Goal: Task Accomplishment & Management: Manage account settings

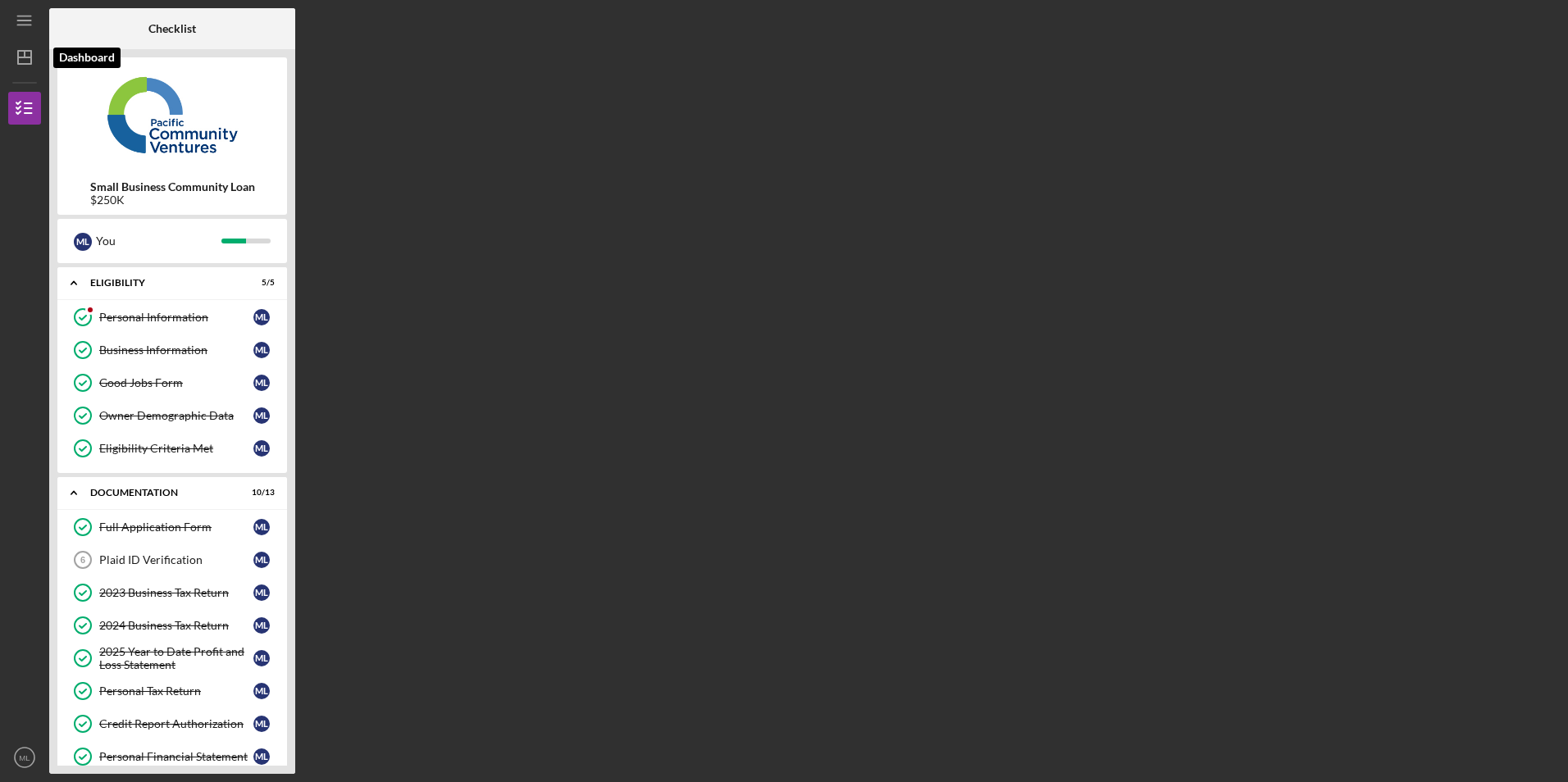
scroll to position [262, 0]
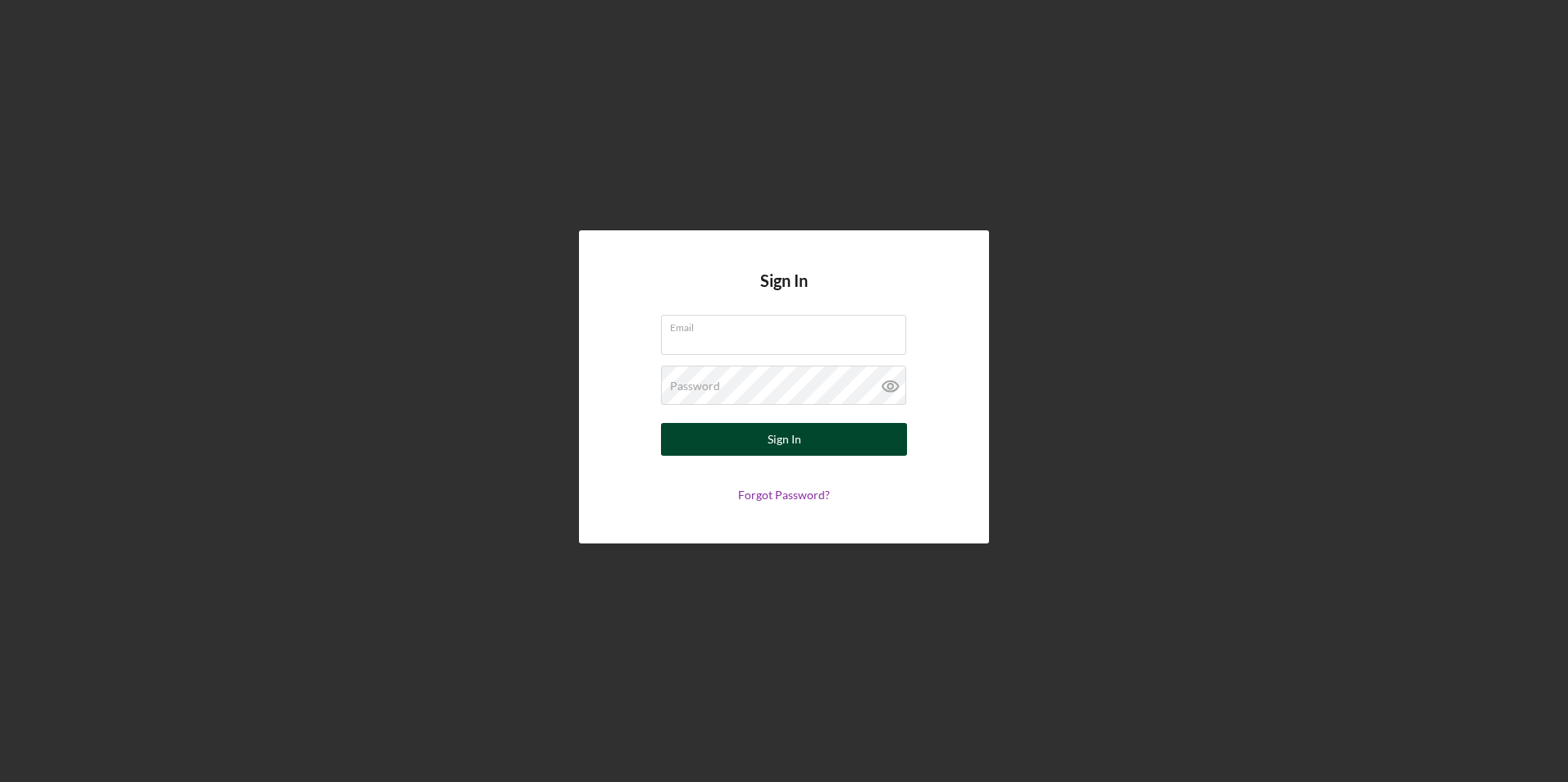
type input "[EMAIL_ADDRESS][DOMAIN_NAME]"
click at [758, 447] on button "Sign In" at bounding box center [784, 440] width 246 height 32
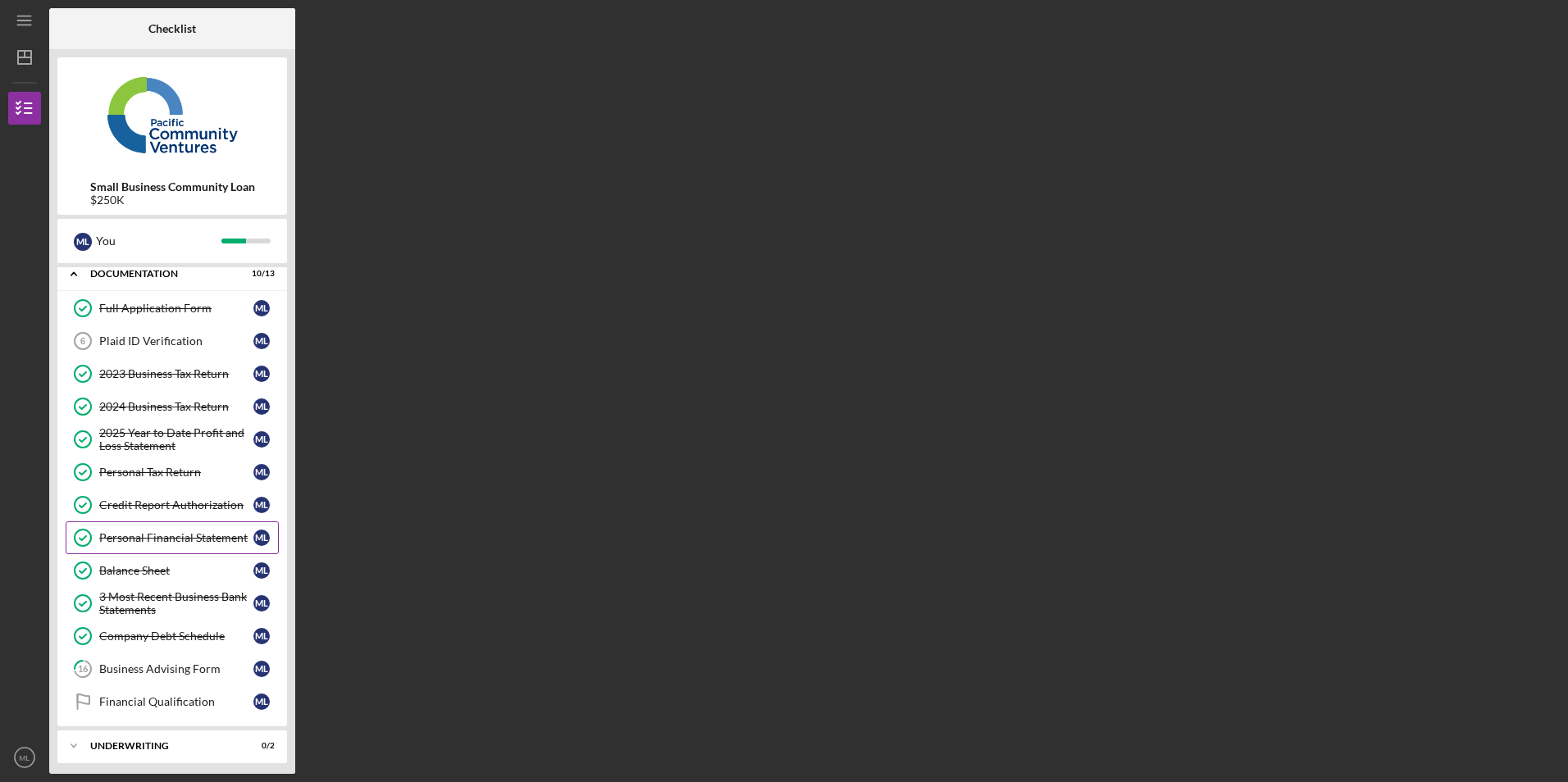
scroll to position [89, 0]
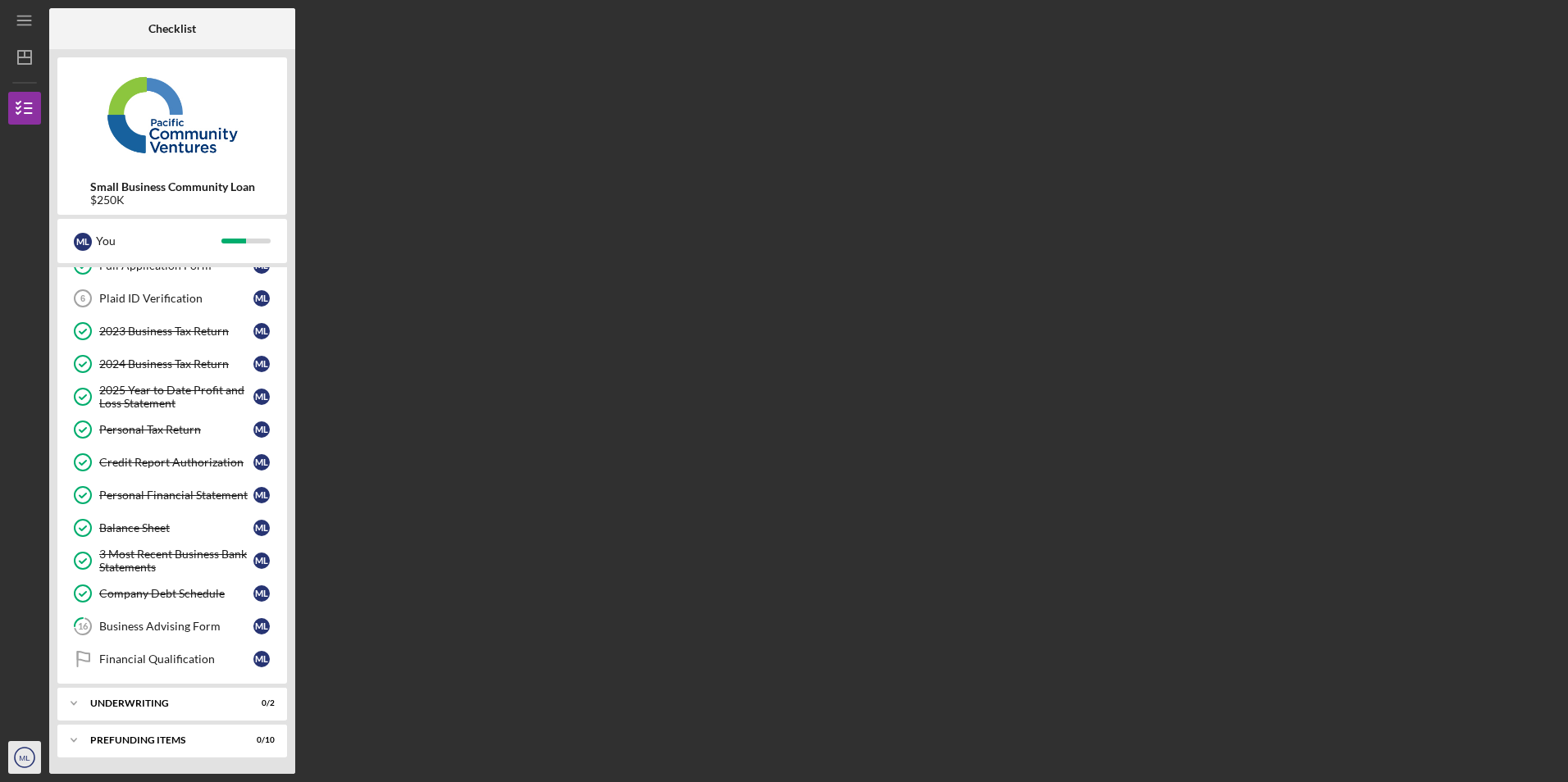
click at [23, 750] on icon "ML" at bounding box center [24, 758] width 32 height 41
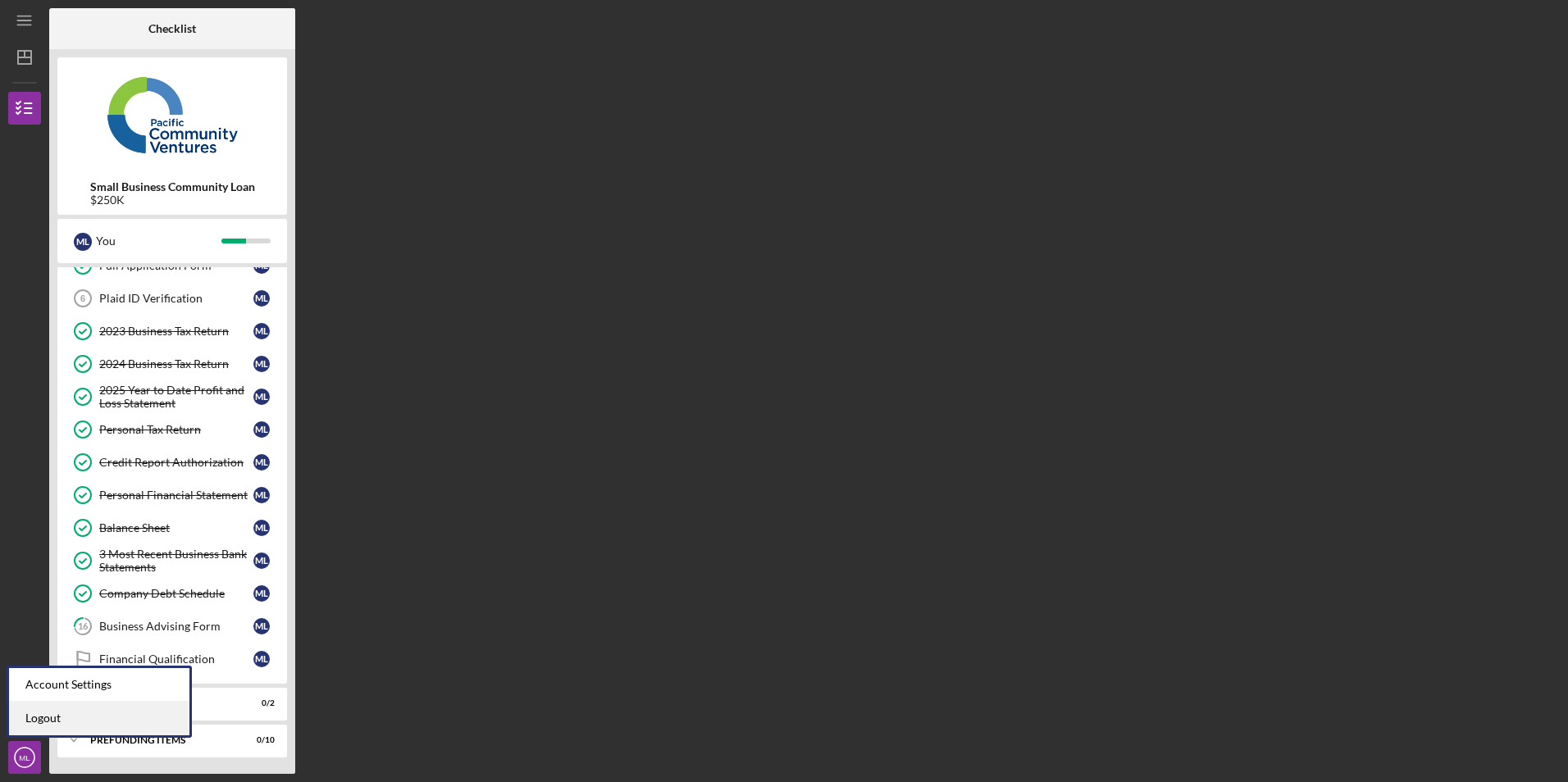
click at [30, 728] on link "Logout" at bounding box center [99, 718] width 181 height 33
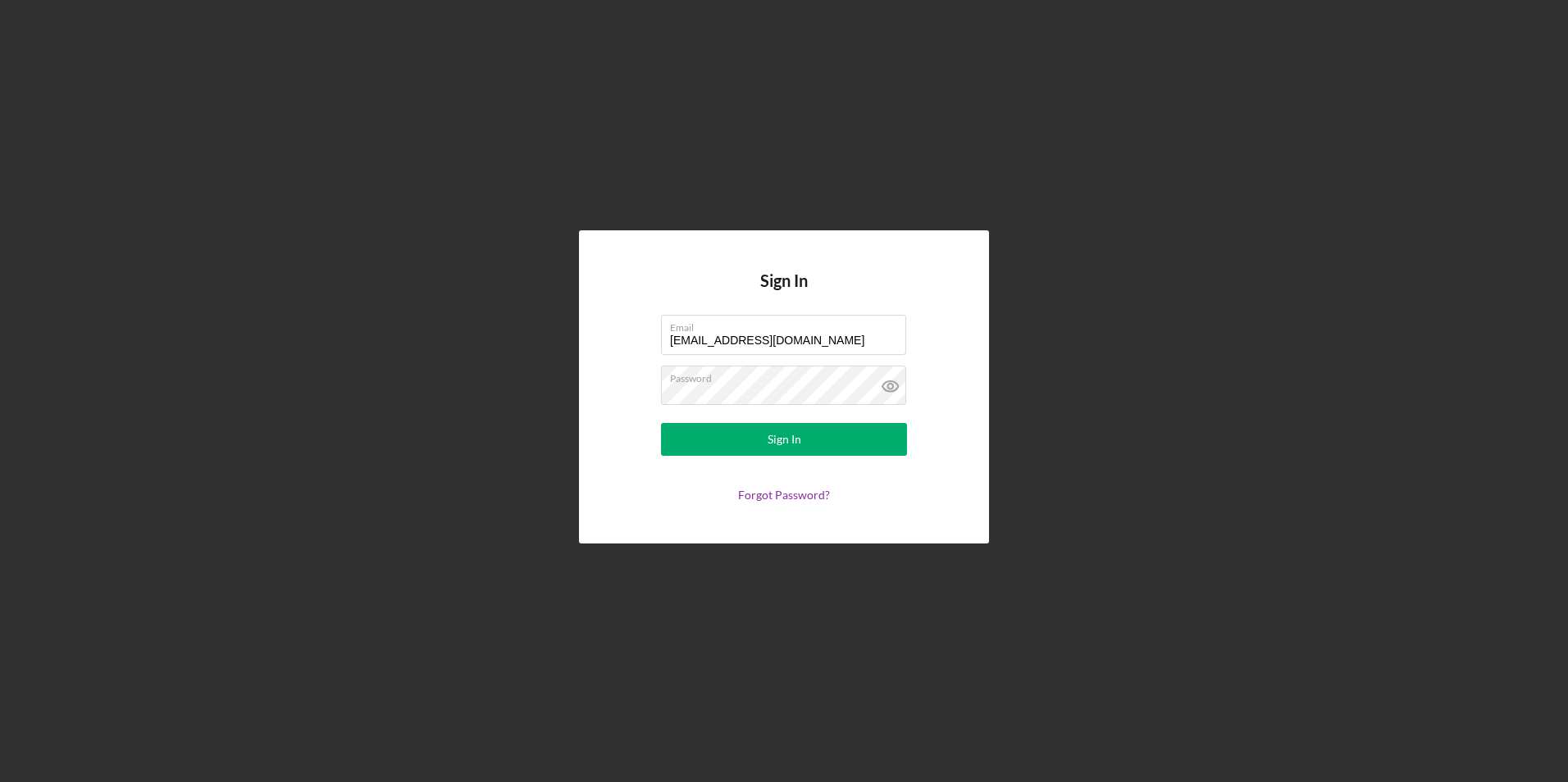
drag, startPoint x: 810, startPoint y: 342, endPoint x: 512, endPoint y: 313, distance: 299.4
click at [520, 314] on div "Sign In Email [EMAIL_ADDRESS][DOMAIN_NAME] Password Sign In Forgot Password?" at bounding box center [784, 387] width 1552 height 774
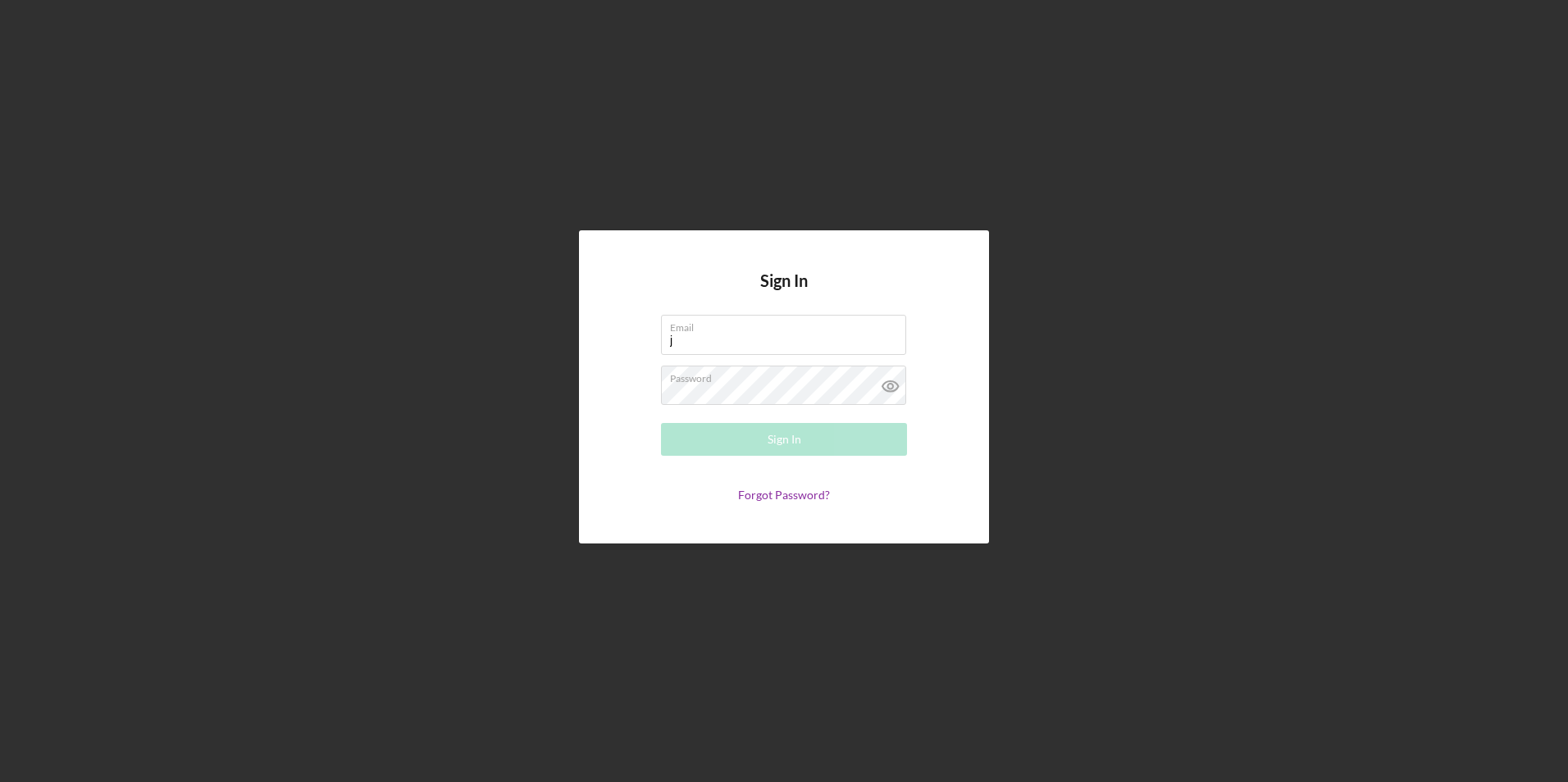
type input "[EMAIL_ADDRESS][DOMAIN_NAME]"
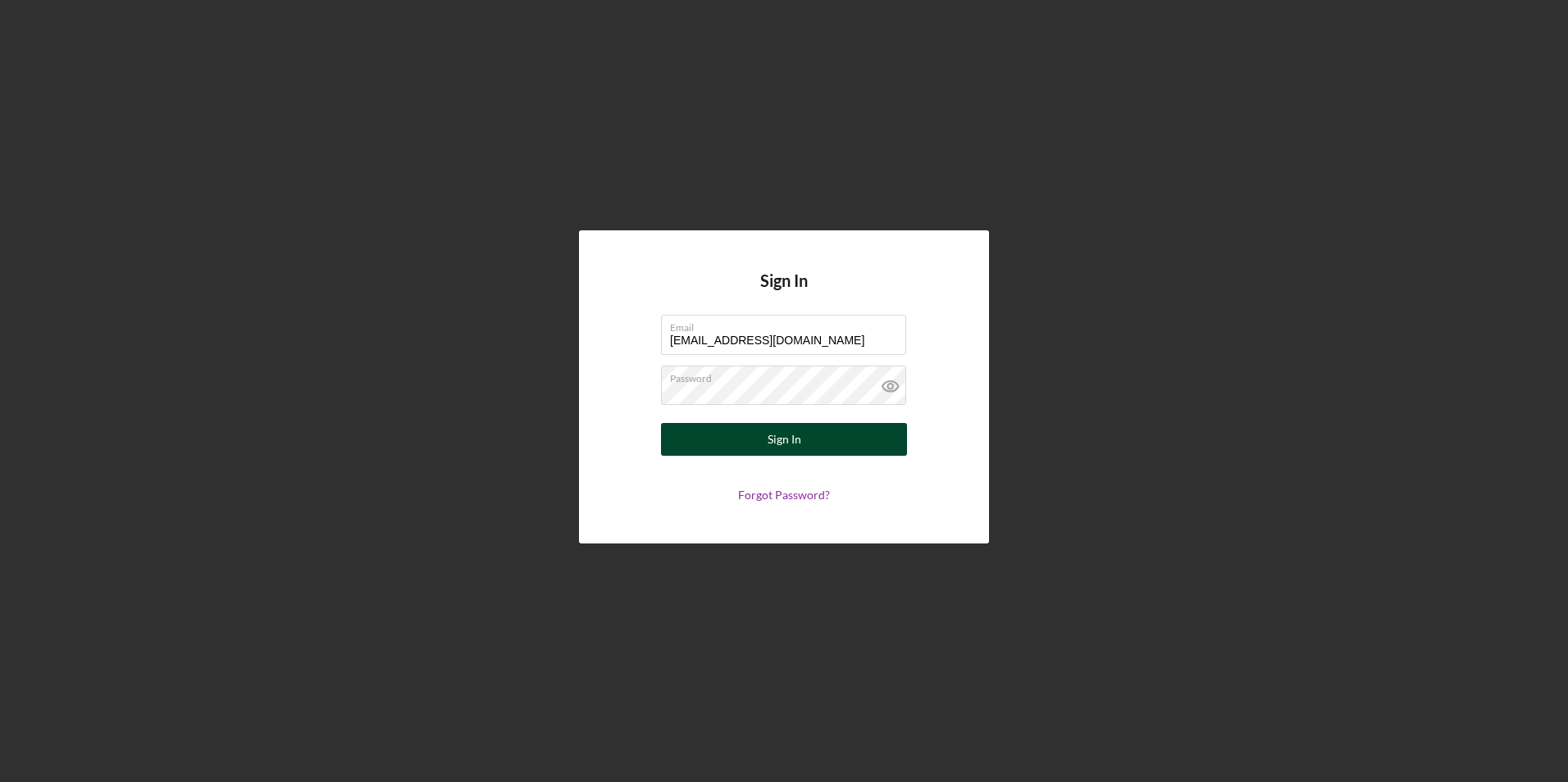
click at [701, 425] on button "Sign In" at bounding box center [784, 440] width 246 height 32
